Goal: Information Seeking & Learning: Learn about a topic

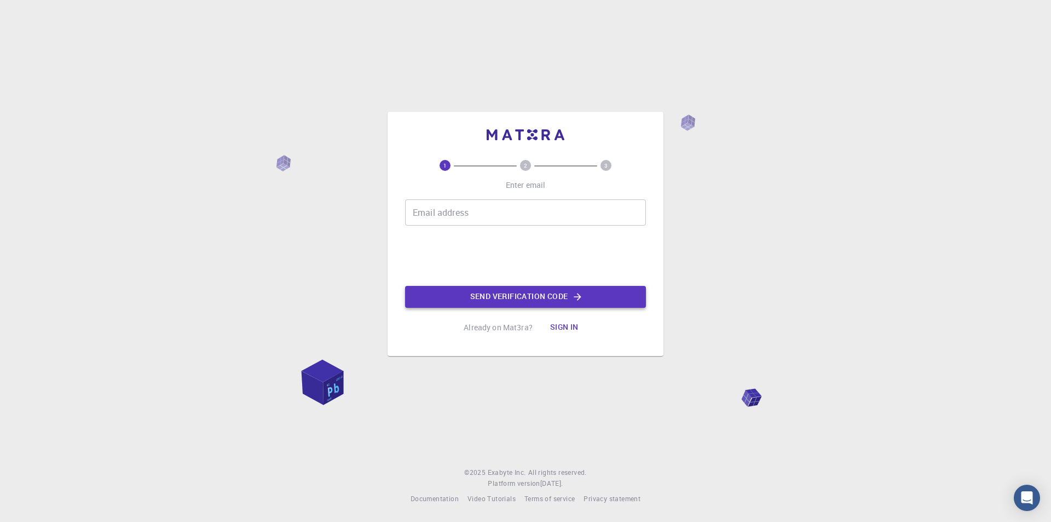
click at [541, 297] on button "Send verification code" at bounding box center [525, 297] width 241 height 22
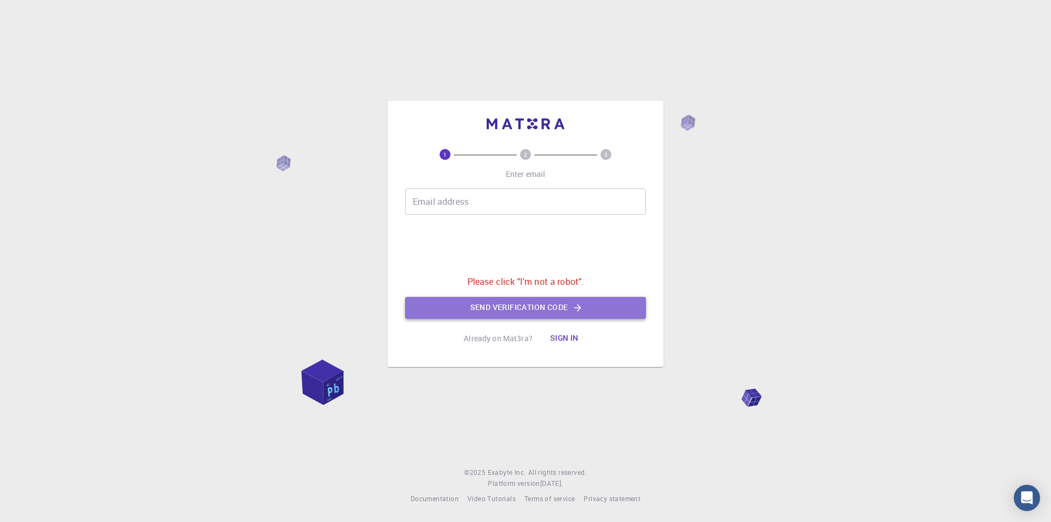
click at [589, 312] on button "Send verification code" at bounding box center [525, 308] width 241 height 22
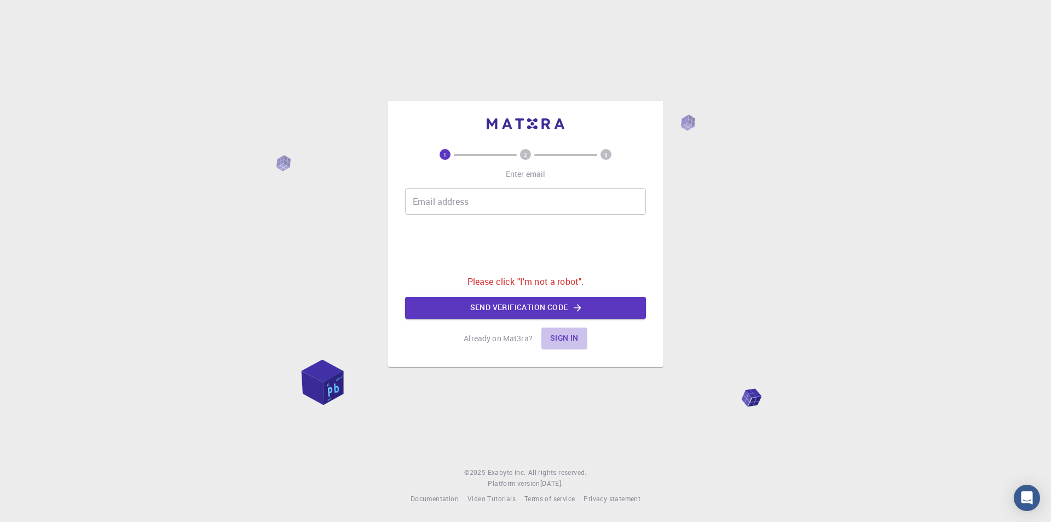
click at [565, 338] on button "Sign in" at bounding box center [564, 338] width 46 height 22
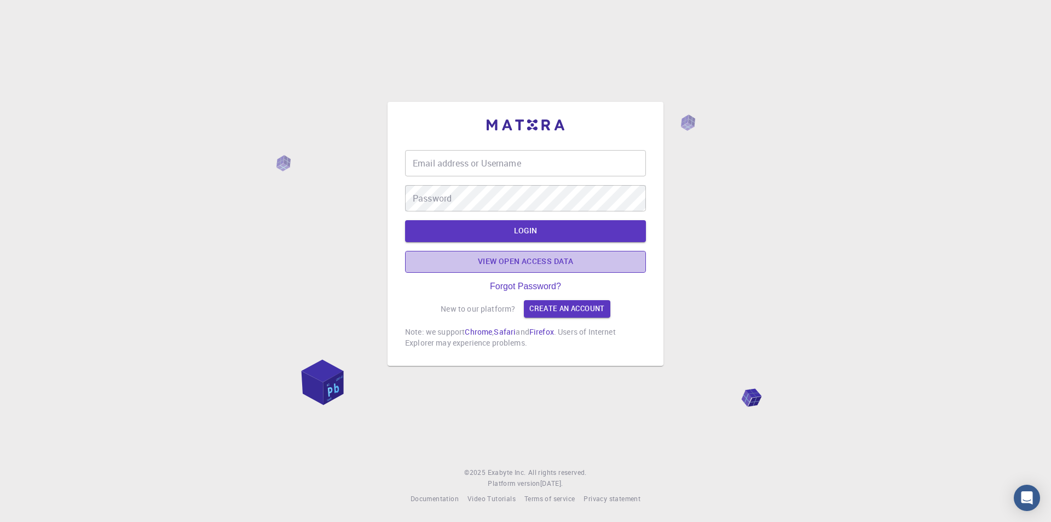
click at [566, 258] on link "View open access data" at bounding box center [525, 262] width 241 height 22
